Goal: Find specific page/section: Find specific page/section

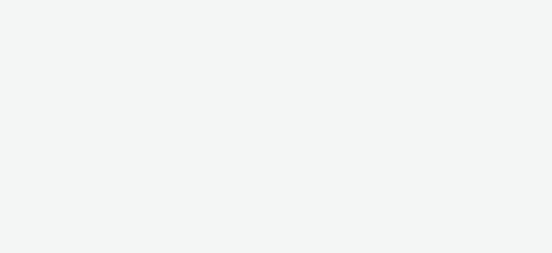
select select "aa2d3f22-8cd3-452c-915a-90da4c6ce460"
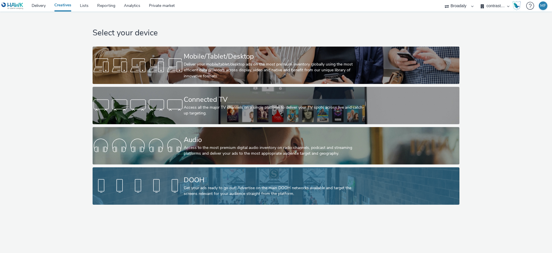
click at [238, 179] on div "DOOH" at bounding box center [275, 180] width 182 height 10
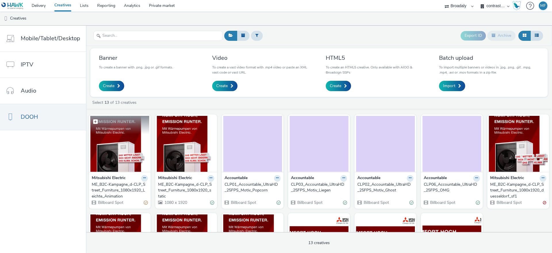
click at [112, 135] on img at bounding box center [119, 144] width 59 height 56
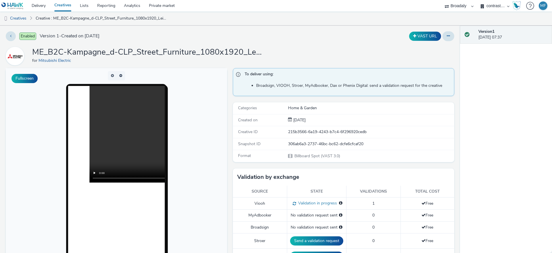
click at [30, 20] on li "Creatives" at bounding box center [16, 19] width 33 height 14
click at [21, 17] on link "Creatives" at bounding box center [14, 19] width 29 height 14
